Goal: Check status: Check status

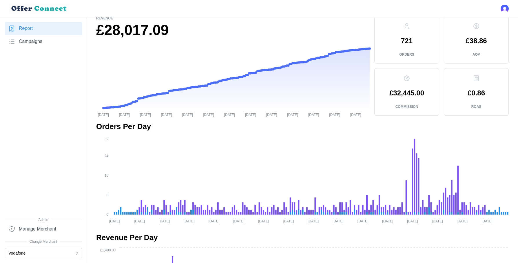
scroll to position [30, 0]
click at [31, 254] on button "Vodafone" at bounding box center [43, 253] width 77 height 10
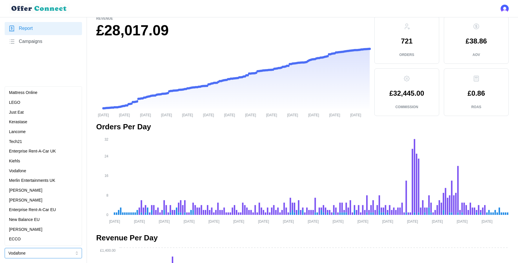
click at [34, 190] on p "[PERSON_NAME]" at bounding box center [25, 190] width 33 height 6
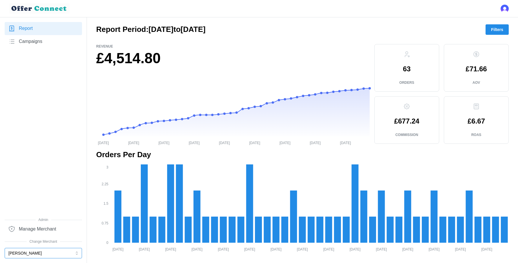
scroll to position [0, 0]
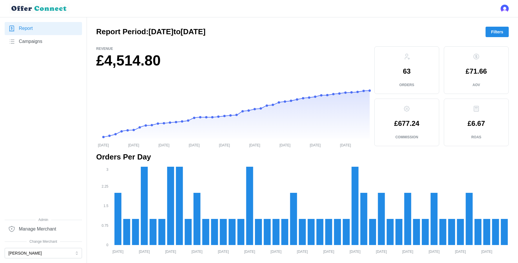
click at [502, 35] on span "Filters" at bounding box center [497, 32] width 12 height 10
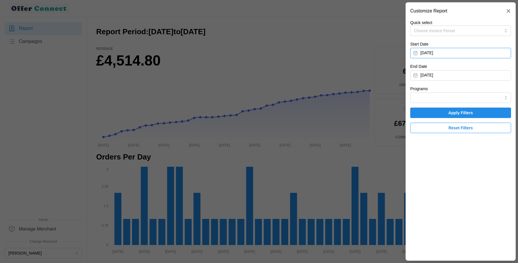
click at [449, 55] on button "[DATE]" at bounding box center [460, 53] width 101 height 10
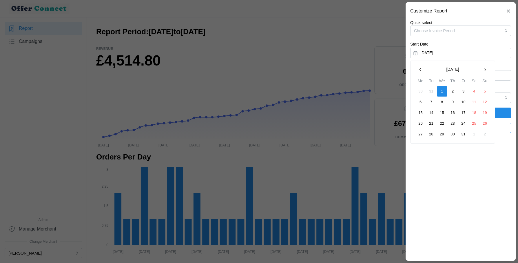
click at [484, 70] on icon "button" at bounding box center [485, 69] width 5 height 5
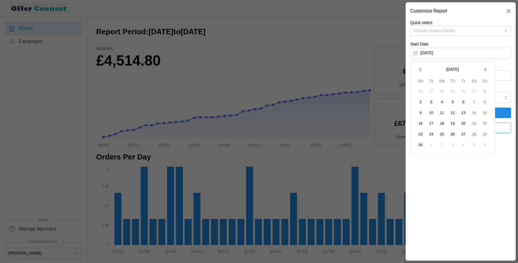
click at [484, 70] on icon "button" at bounding box center [485, 69] width 5 height 5
click at [430, 91] on button "1" at bounding box center [431, 91] width 10 height 10
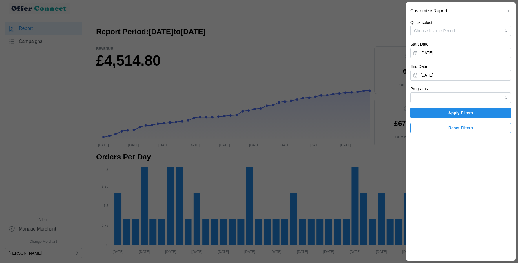
click at [439, 111] on span "Apply Filters" at bounding box center [461, 113] width 90 height 10
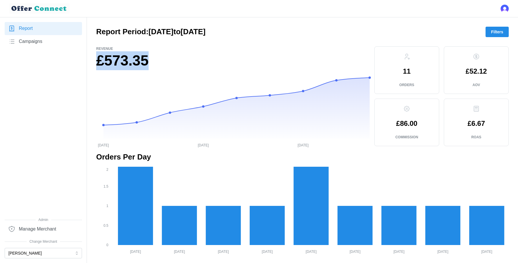
drag, startPoint x: 184, startPoint y: 61, endPoint x: 99, endPoint y: 62, distance: 84.7
click at [99, 62] on h1 "£573.35" at bounding box center [233, 60] width 274 height 19
copy h1 "£573.35"
click at [326, 50] on p "Revenue" at bounding box center [233, 48] width 274 height 5
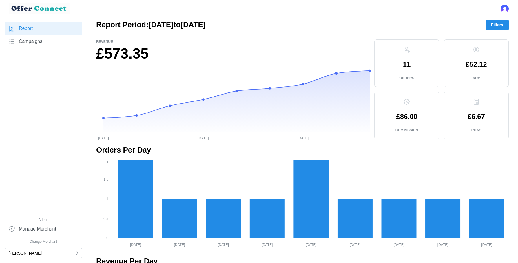
scroll to position [2, 0]
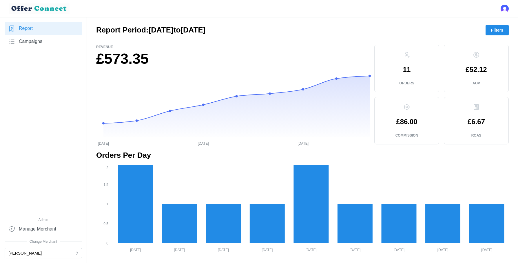
click at [498, 29] on span "Filters" at bounding box center [497, 30] width 12 height 10
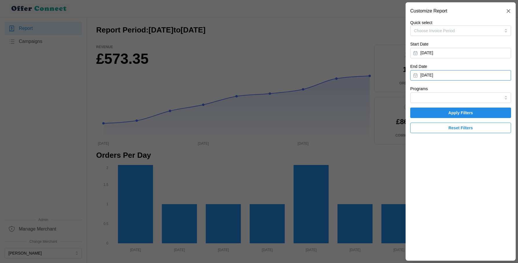
click at [439, 73] on button "[DATE]" at bounding box center [460, 75] width 101 height 10
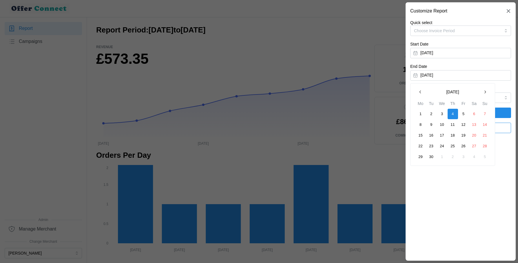
click at [420, 92] on icon "button" at bounding box center [419, 92] width 1 height 3
click at [454, 155] on button "31" at bounding box center [453, 157] width 10 height 10
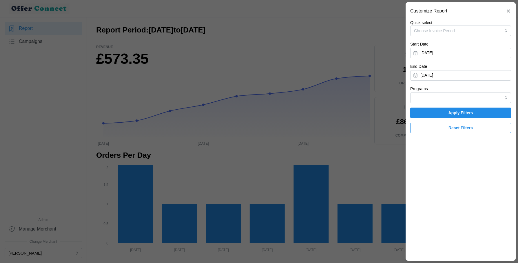
click at [471, 110] on span "Apply Filters" at bounding box center [461, 113] width 25 height 10
